Goal: Task Accomplishment & Management: Manage account settings

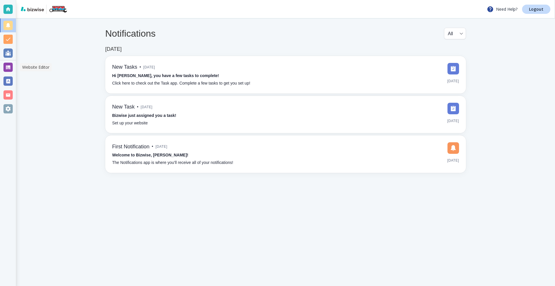
click at [9, 67] on div at bounding box center [7, 67] width 9 height 9
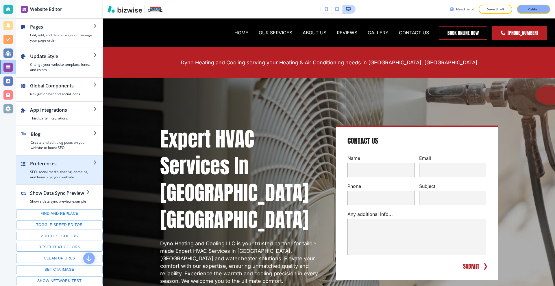
click at [61, 168] on div "button" at bounding box center [61, 168] width 63 height 2
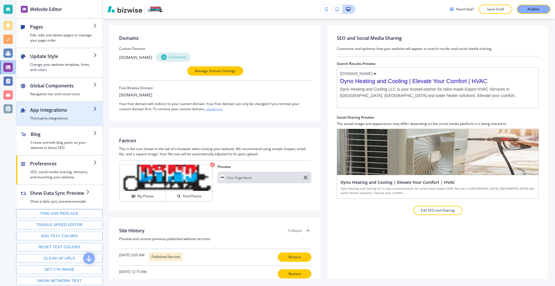
click at [59, 114] on div "button" at bounding box center [61, 115] width 63 height 2
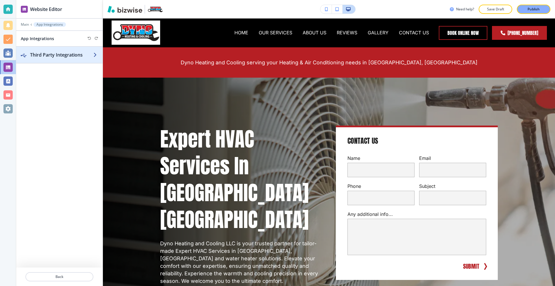
click at [38, 51] on h2 "Third Party Integrations" at bounding box center [61, 54] width 63 height 7
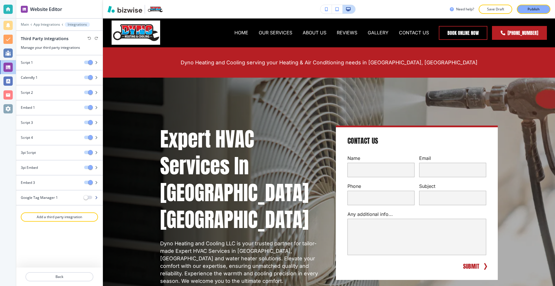
click at [58, 193] on div at bounding box center [59, 193] width 86 height 5
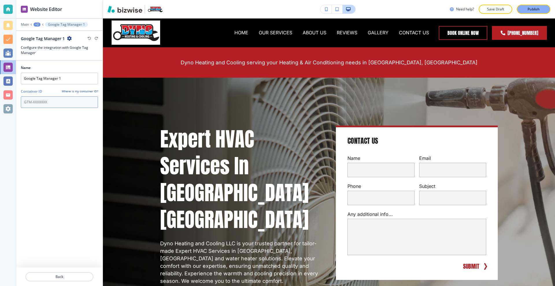
click at [61, 101] on input "text" at bounding box center [59, 103] width 77 height 12
paste input "G- GV88Y7W2T5"
click at [30, 103] on input "G- GV88Y7W2T5" at bounding box center [59, 103] width 77 height 12
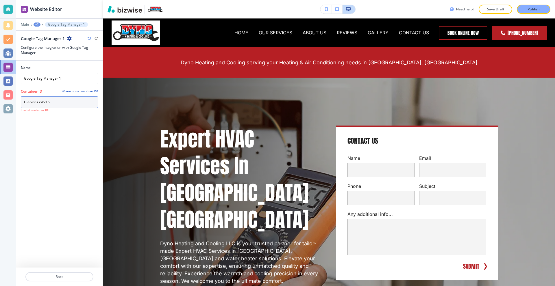
type input "G-GV88Y7W2T5"
click at [51, 131] on div "Name Google Tag Manager 1 Container ID Where is my container ID? G-GV88Y7W2T5 I…" at bounding box center [59, 164] width 77 height 207
click at [64, 102] on input "G-GV88Y7W2T5" at bounding box center [59, 103] width 77 height 12
click at [61, 126] on div "Name Google Tag Manager 1 Container ID Where is my container ID? Invalid contai…" at bounding box center [59, 164] width 77 height 207
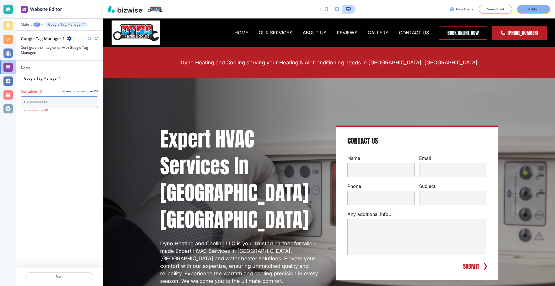
click at [62, 97] on input "text" at bounding box center [59, 103] width 77 height 12
paste input "G- GV88Y7W2T5"
type input "G- GV88Y7W2T5"
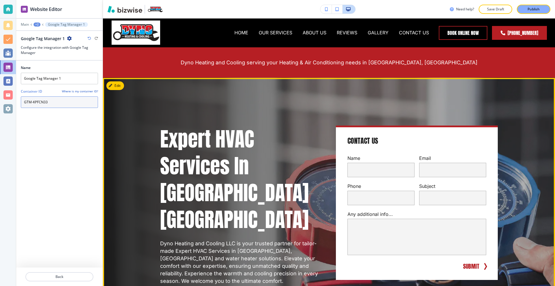
type input "GTM-KPFCN33"
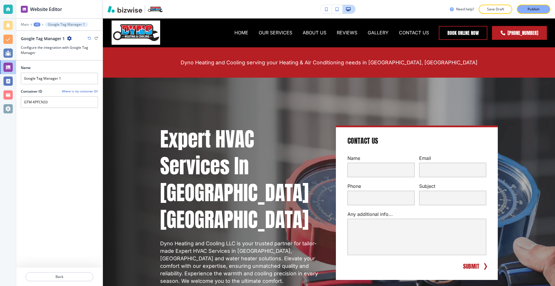
click at [42, 141] on div "Name Google Tag Manager 1 Container ID Where is my container ID? GTM-KPFCN33" at bounding box center [59, 164] width 77 height 207
click at [61, 99] on input "GTM-KPFCN33" at bounding box center [59, 103] width 77 height 12
type input "GTM-KPFCN33"
click at [56, 120] on div "Name Google Tag Manager 1 Container ID Where is my container ID? GTM-KPFCN33" at bounding box center [59, 164] width 77 height 207
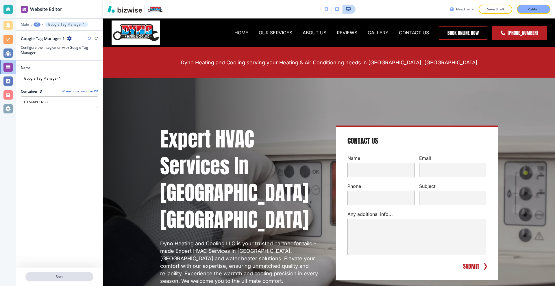
click at [57, 276] on p "Back" at bounding box center [59, 277] width 67 height 5
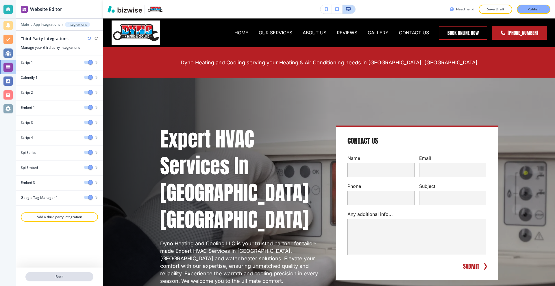
click at [64, 277] on p "Back" at bounding box center [59, 277] width 67 height 5
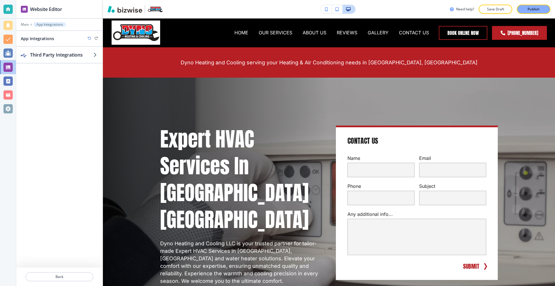
click at [534, 10] on p "Publish" at bounding box center [533, 9] width 12 height 5
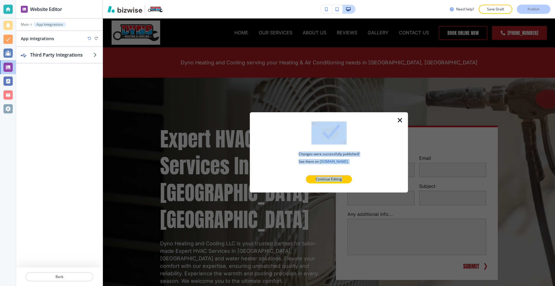
click at [396, 120] on div "Changes were successfully published! See them on dynoheatingandcooling.net . Co…" at bounding box center [329, 152] width 158 height 80
click at [398, 120] on icon "button" at bounding box center [399, 120] width 7 height 7
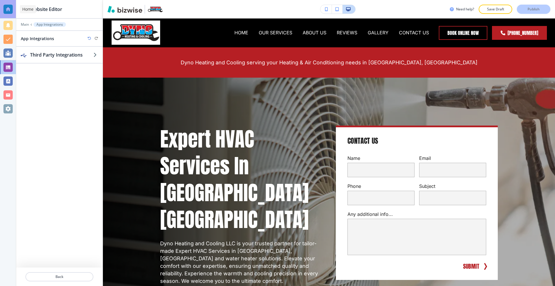
click at [5, 2] on div at bounding box center [8, 9] width 16 height 18
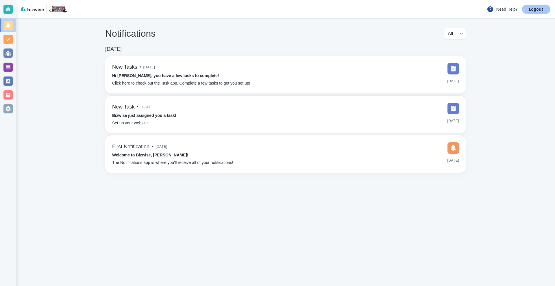
click at [529, 6] on link "Logout" at bounding box center [536, 9] width 28 height 9
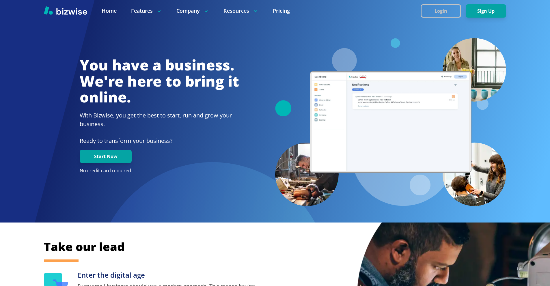
click at [440, 7] on button "Login" at bounding box center [441, 10] width 40 height 13
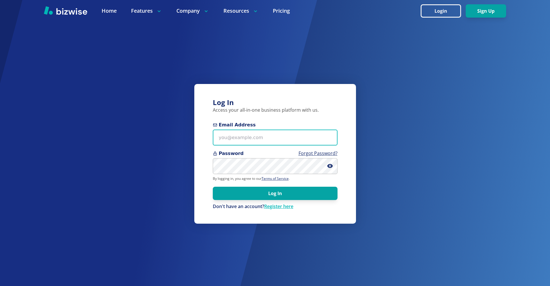
click at [272, 133] on input "Email Address" at bounding box center [275, 138] width 125 height 16
paste input "[EMAIL_ADDRESS][DOMAIN_NAME]"
type input "[EMAIL_ADDRESS][DOMAIN_NAME]"
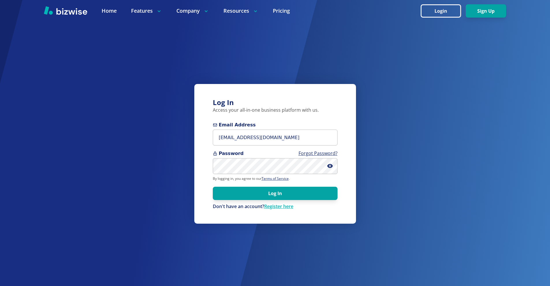
click at [254, 154] on span "Password Forgot Password?" at bounding box center [275, 153] width 125 height 7
click at [279, 195] on button "Log In" at bounding box center [275, 193] width 125 height 13
